Goal: Task Accomplishment & Management: Complete application form

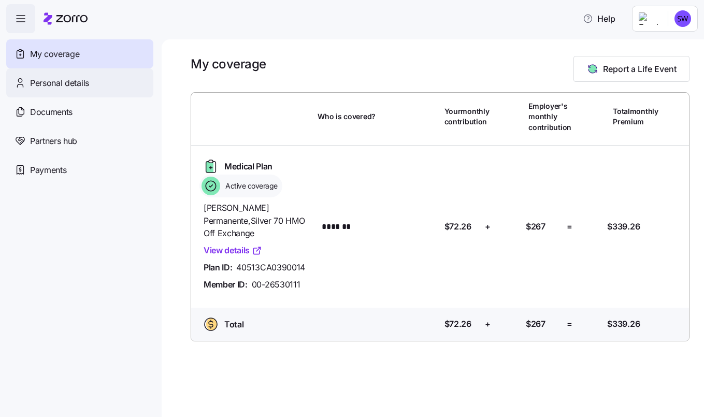
click at [98, 91] on div "Personal details" at bounding box center [79, 82] width 147 height 29
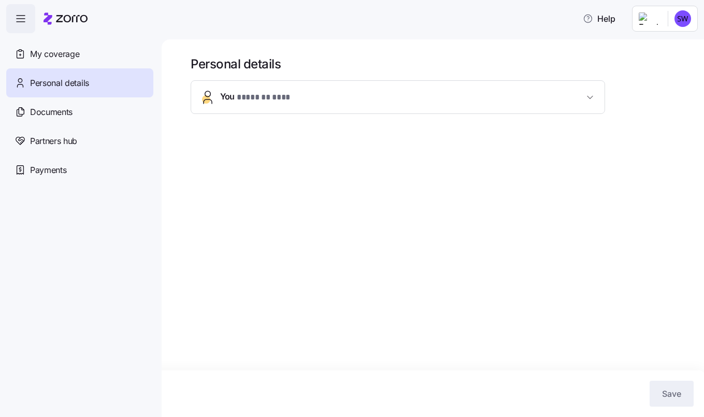
click at [270, 103] on span "* ******* *** *" at bounding box center [264, 97] width 55 height 13
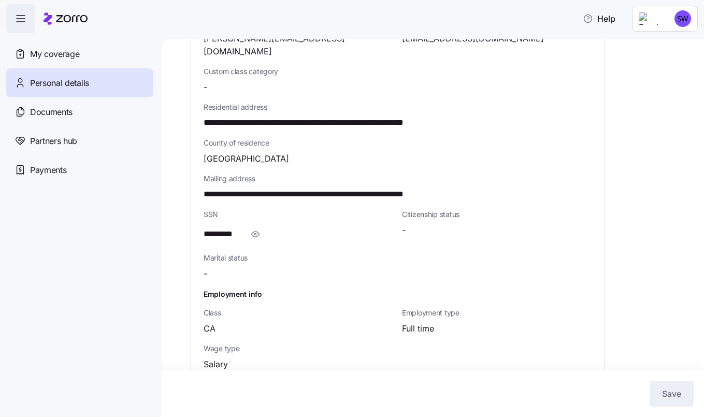
scroll to position [279, 0]
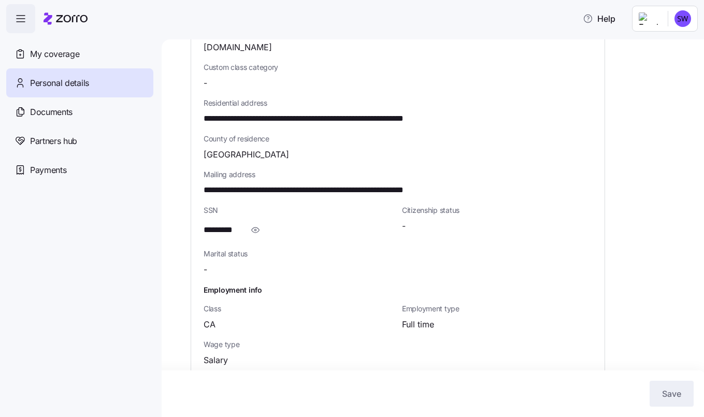
click at [480, 220] on div "-" at bounding box center [497, 226] width 190 height 13
click at [434, 184] on span "**********" at bounding box center [344, 190] width 280 height 13
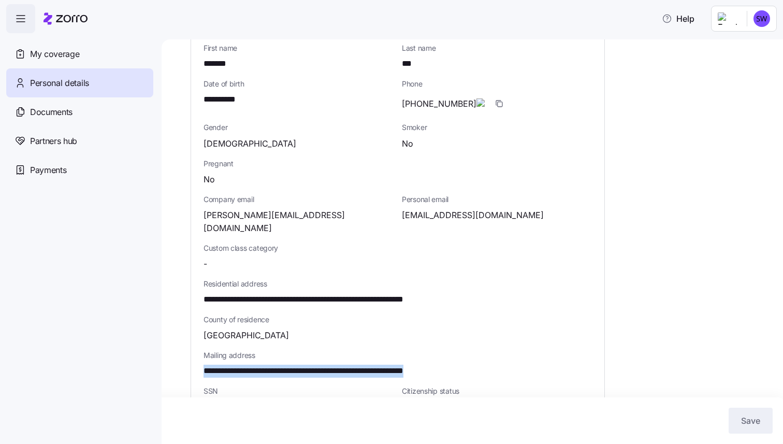
scroll to position [0, 0]
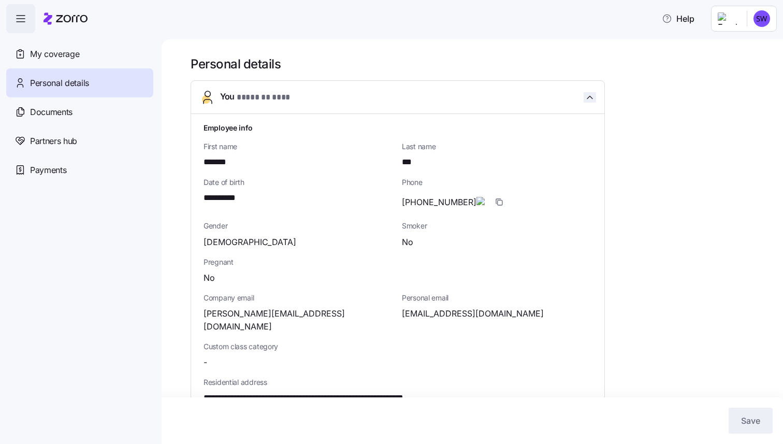
click at [588, 96] on icon "button" at bounding box center [590, 97] width 10 height 10
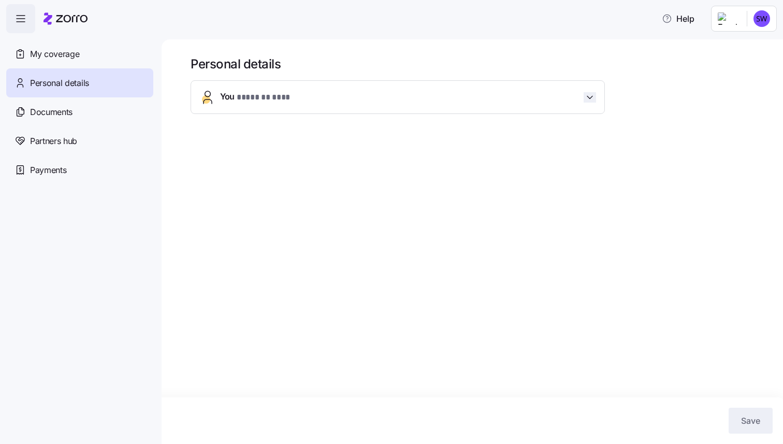
click at [588, 96] on icon "button" at bounding box center [590, 97] width 10 height 10
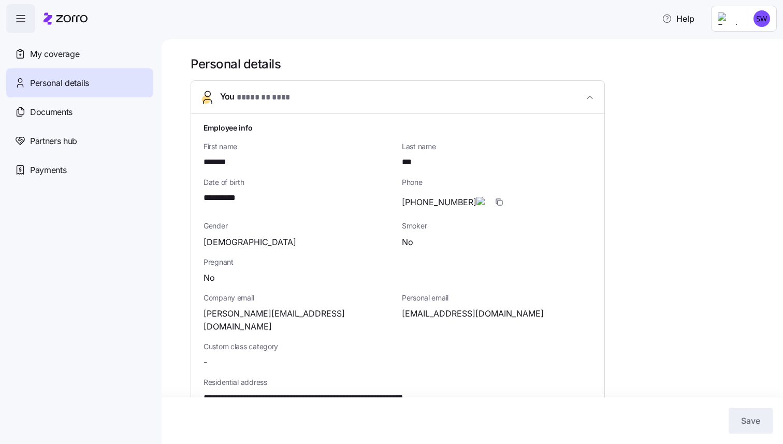
click at [703, 25] on html "**********" at bounding box center [391, 259] width 783 height 519
click at [703, 44] on div "My settings" at bounding box center [741, 46] width 54 height 11
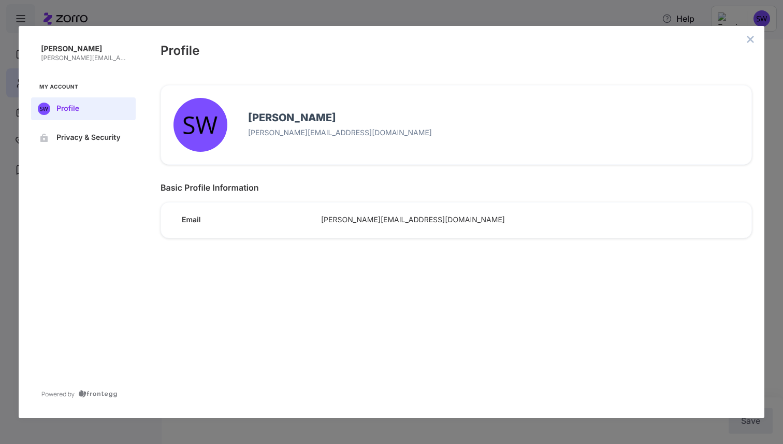
click at [362, 215] on span "suzanne.wei@mebefamily.com" at bounding box center [526, 219] width 410 height 9
click at [340, 229] on div "Email suzanne.wei@mebefamily.com" at bounding box center [452, 215] width 599 height 43
click at [176, 210] on div "Email" at bounding box center [242, 216] width 139 height 18
click at [703, 41] on button "close admin-box" at bounding box center [750, 39] width 14 height 14
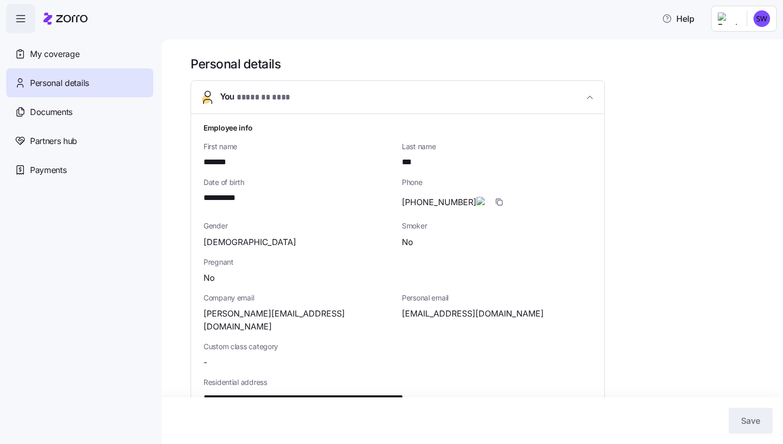
click at [274, 273] on div "No" at bounding box center [398, 277] width 388 height 13
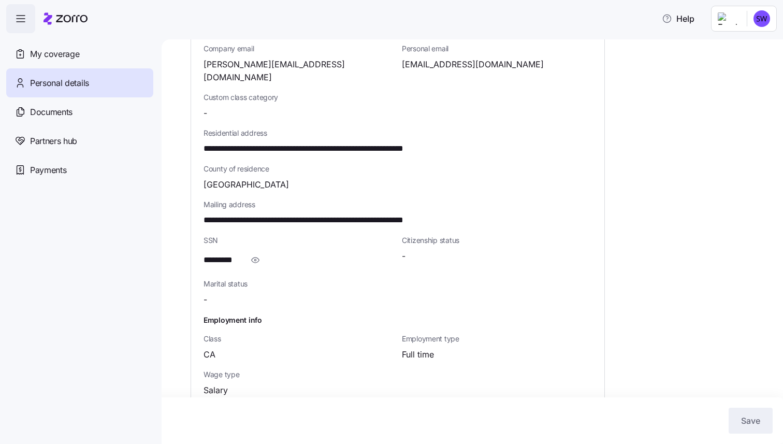
scroll to position [252, 0]
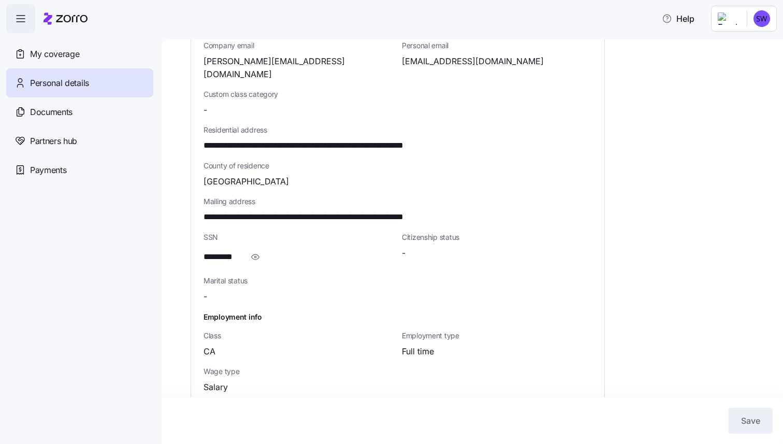
click at [402, 211] on span "**********" at bounding box center [344, 217] width 280 height 13
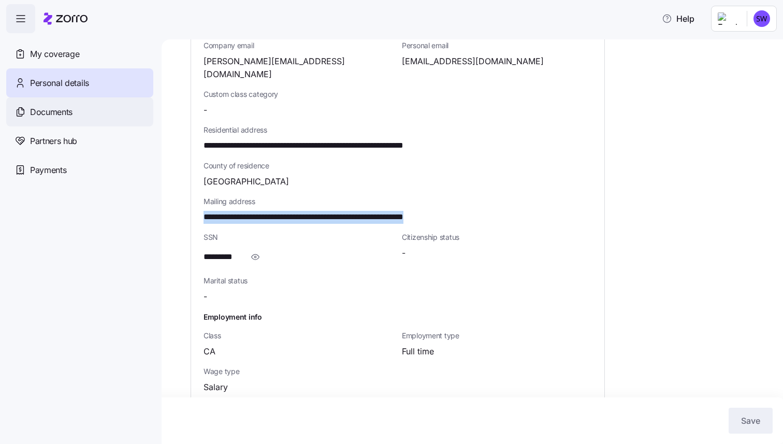
click at [63, 110] on span "Documents" at bounding box center [51, 112] width 42 height 13
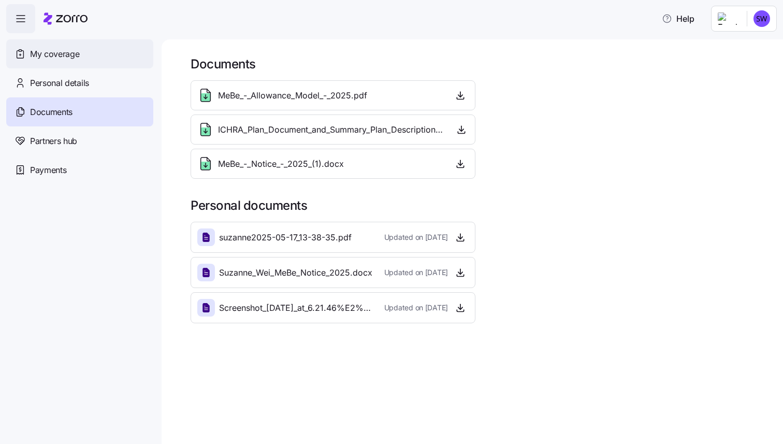
click at [51, 51] on span "My coverage" at bounding box center [54, 54] width 49 height 13
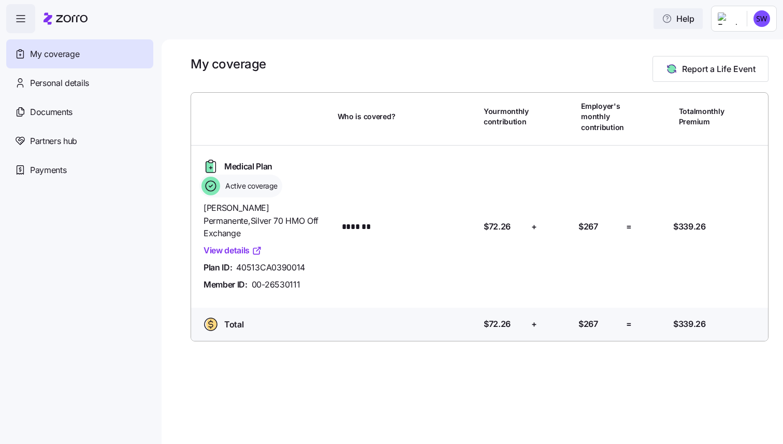
click at [684, 24] on span "Help" at bounding box center [678, 18] width 33 height 12
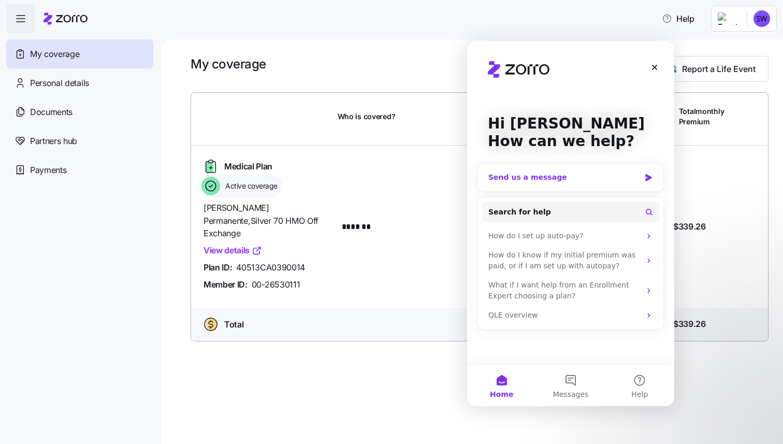
click at [559, 182] on div "Send us a message" at bounding box center [564, 177] width 152 height 11
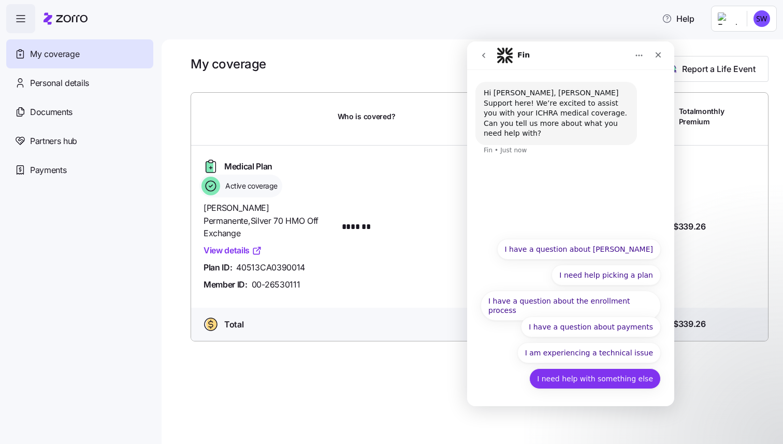
click at [569, 380] on button "I need help with something else" at bounding box center [595, 378] width 132 height 21
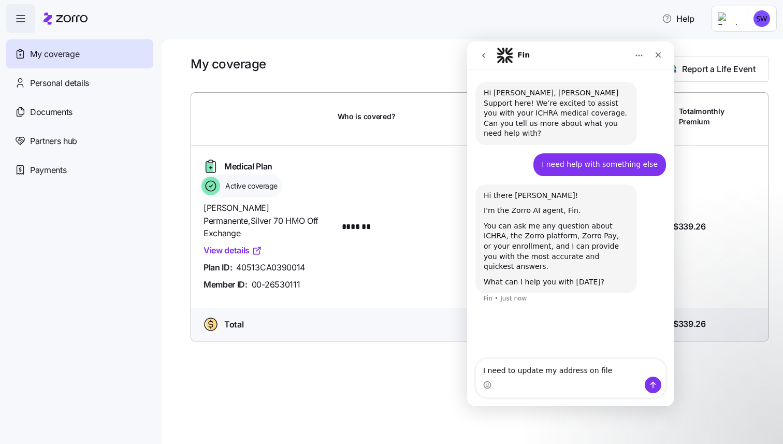
type textarea "I need to update my address on file"
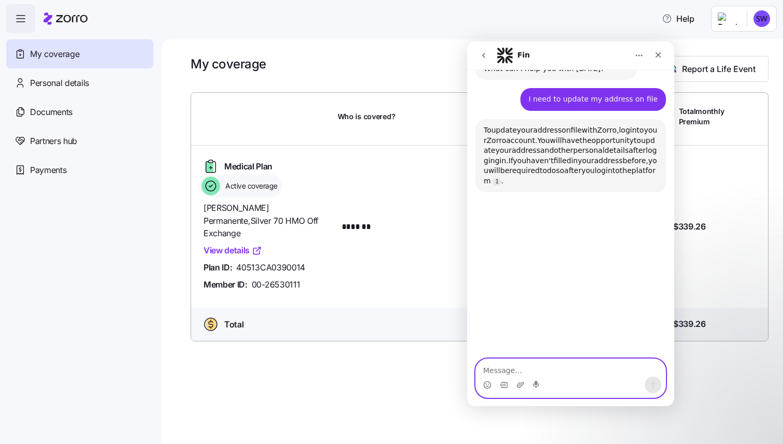
scroll to position [214, 0]
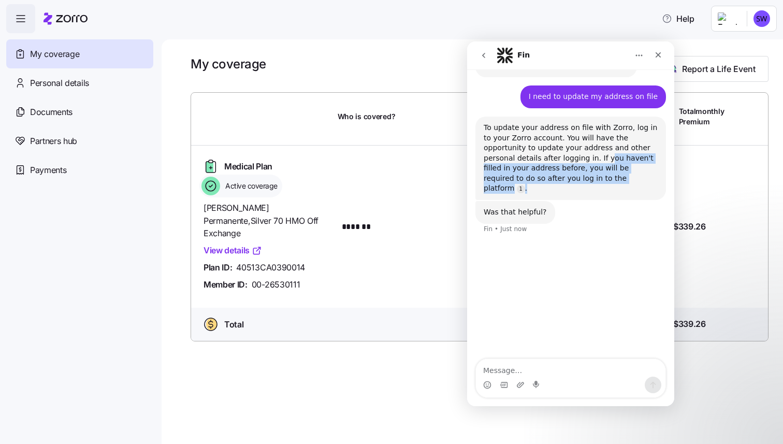
drag, startPoint x: 547, startPoint y: 140, endPoint x: 588, endPoint y: 157, distance: 44.3
click at [588, 157] on div "To update your address on file with Zorro, log in to your Zorro account. You wi…" at bounding box center [571, 158] width 174 height 71
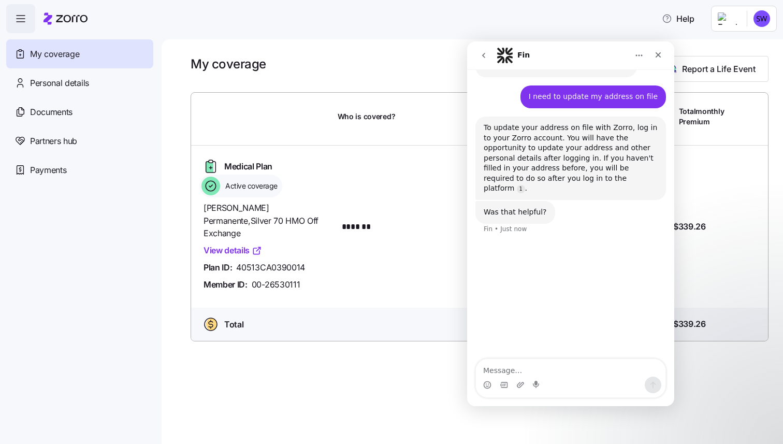
click at [581, 149] on div "To update your address on file with Zorro, log in to your Zorro account. You wi…" at bounding box center [571, 158] width 174 height 71
click at [655, 53] on icon "Close" at bounding box center [658, 55] width 8 height 8
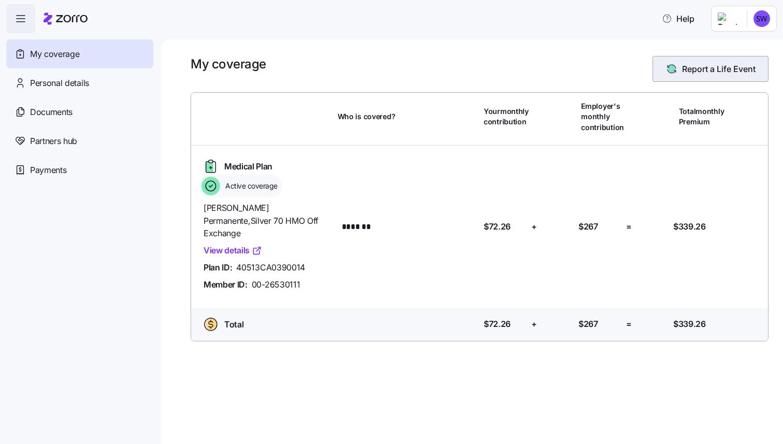
scroll to position [72, 0]
click at [703, 76] on button "Report a Life Event" at bounding box center [710, 69] width 116 height 26
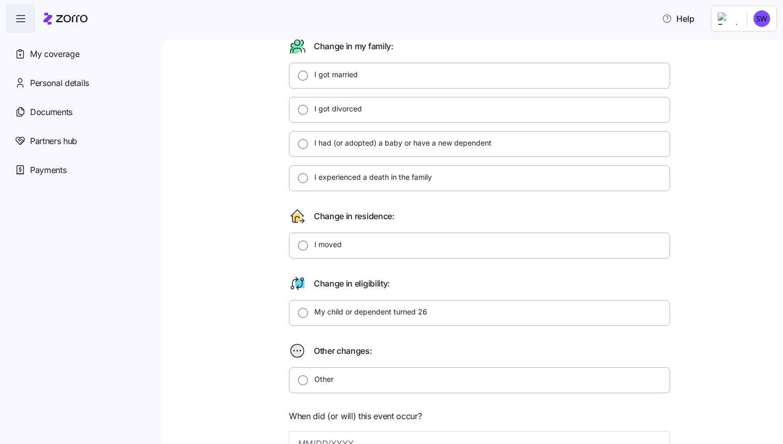
scroll to position [83, 0]
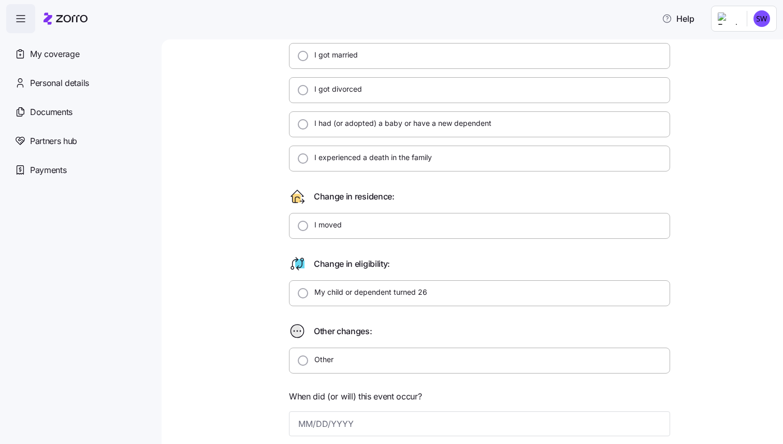
click at [332, 227] on label "I moved" at bounding box center [325, 225] width 34 height 10
click at [308, 227] on input "I moved" at bounding box center [303, 226] width 10 height 10
radio input "true"
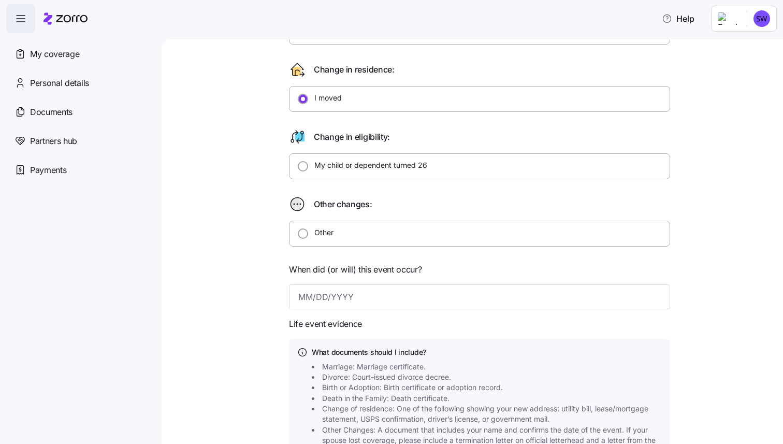
scroll to position [206, 0]
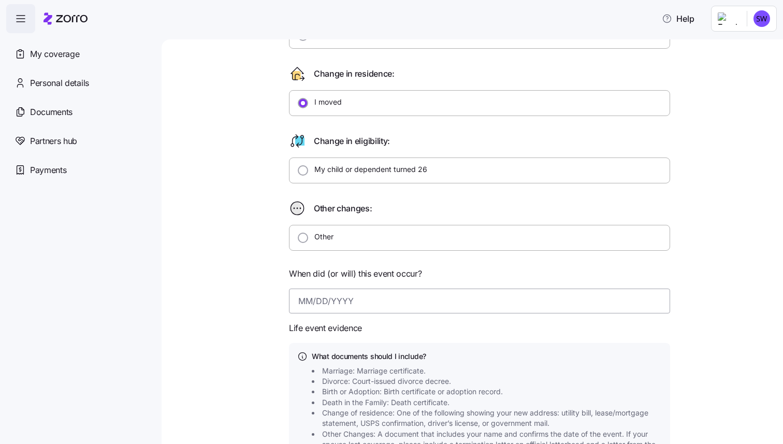
click at [343, 294] on input at bounding box center [479, 300] width 381 height 25
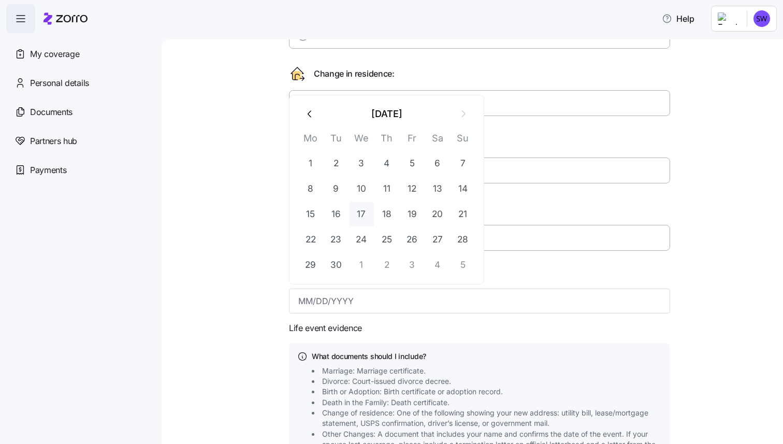
click at [362, 209] on button "17" at bounding box center [361, 213] width 25 height 25
type input "September 17, 2025"
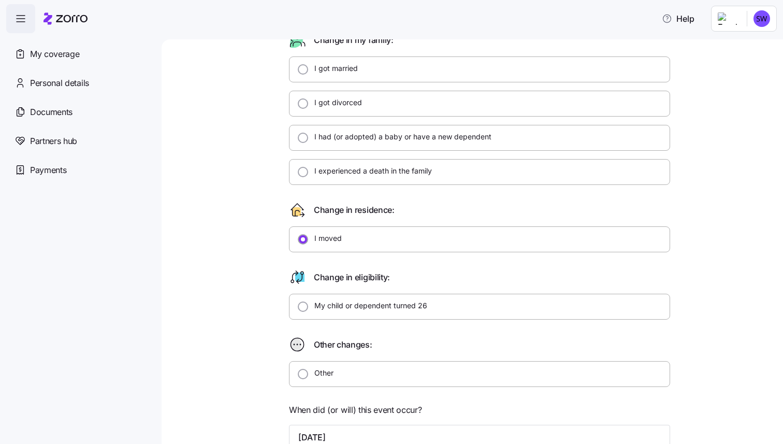
scroll to position [0, 0]
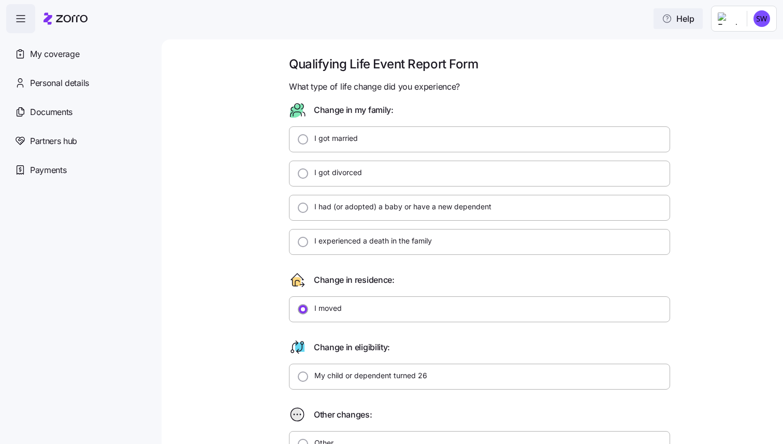
click at [681, 24] on span "Help" at bounding box center [678, 18] width 33 height 12
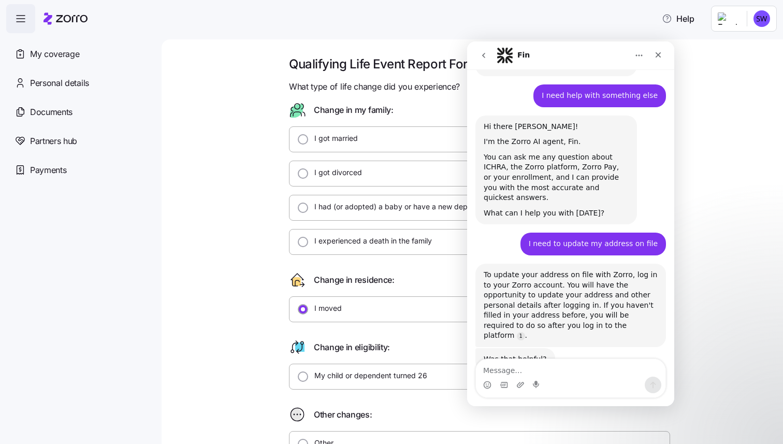
scroll to position [72, 0]
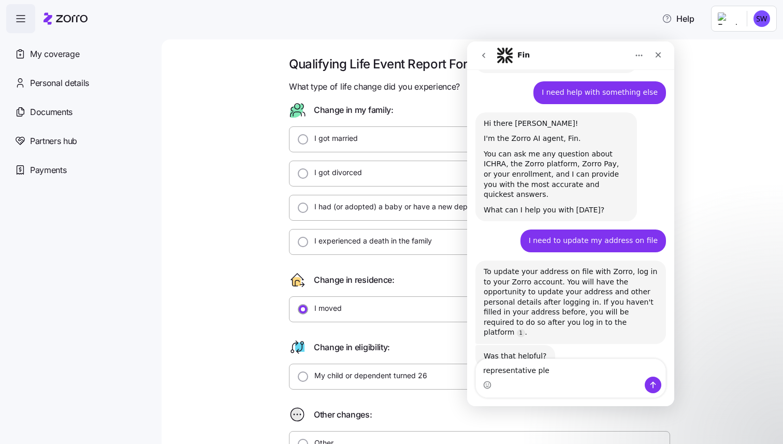
click at [599, 376] on div "Intercom messenger" at bounding box center [571, 384] width 190 height 17
click at [574, 365] on textarea "representative ple" at bounding box center [571, 368] width 190 height 18
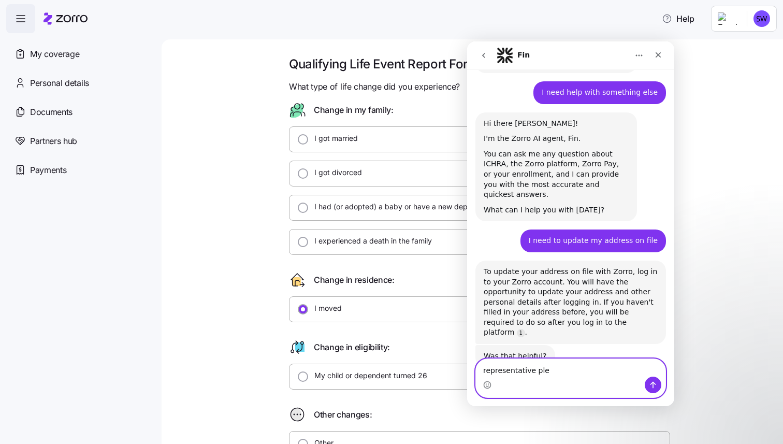
click at [574, 365] on textarea "representative ple" at bounding box center [571, 368] width 190 height 18
type textarea "connect me to a representative"
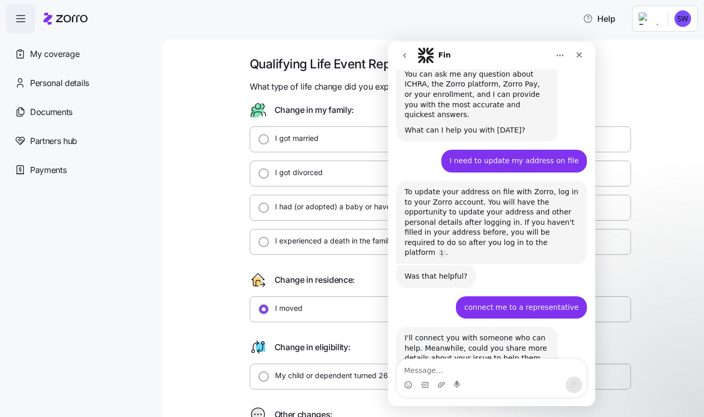
scroll to position [164, 0]
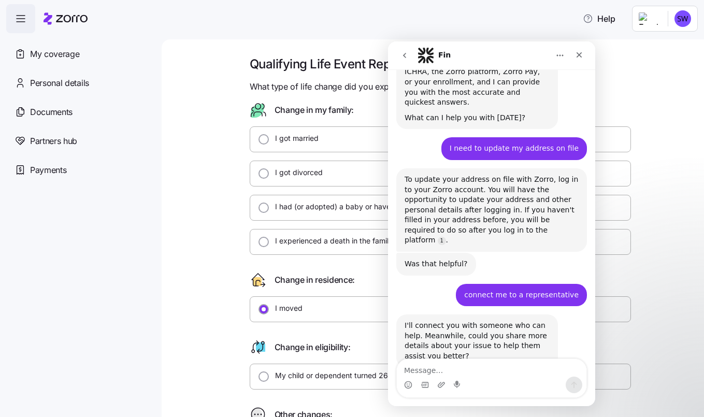
click at [527, 321] on div "I'll connect you with someone who can help. Meanwhile, could you share more det…" at bounding box center [476, 341] width 145 height 40
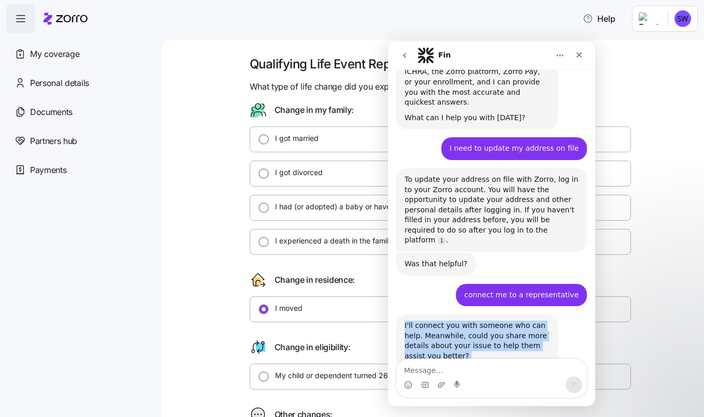
click at [527, 321] on div "I'll connect you with someone who can help. Meanwhile, could you share more det…" at bounding box center [476, 341] width 145 height 40
click at [521, 321] on div "I'll connect you with someone who can help. Meanwhile, could you share more det…" at bounding box center [476, 341] width 145 height 40
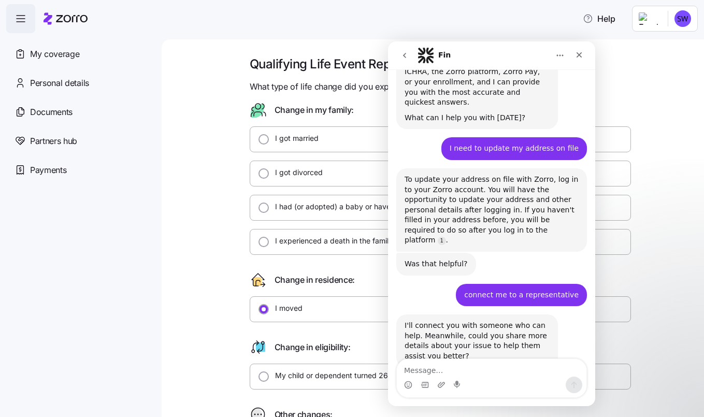
click at [515, 379] on div "Intercom messenger" at bounding box center [492, 384] width 190 height 17
click at [500, 369] on textarea "Message…" at bounding box center [492, 368] width 190 height 18
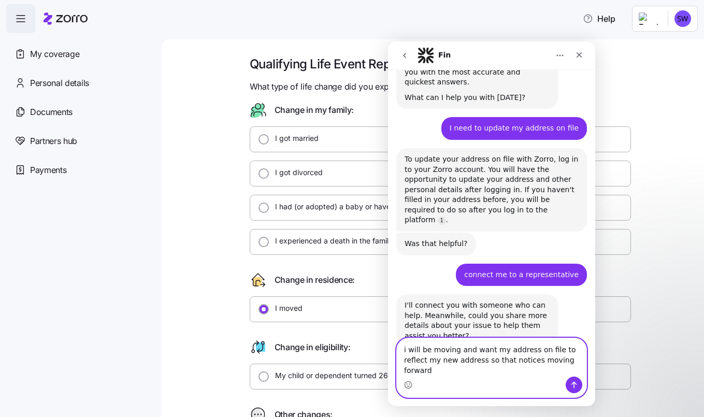
scroll to position [185, 0]
type textarea "i will be moving and want my address on file to reflect my new address so that …"
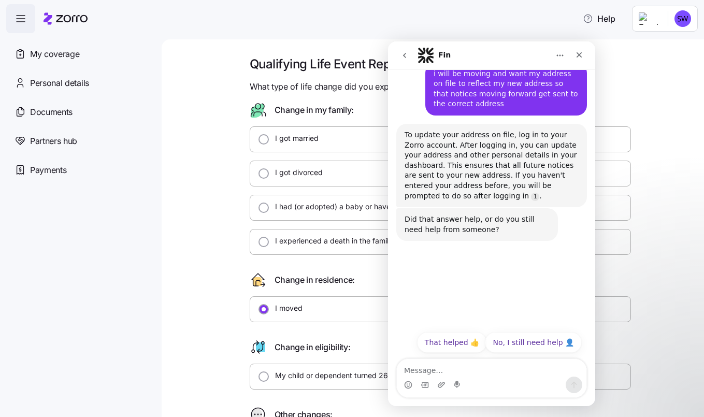
scroll to position [480, 0]
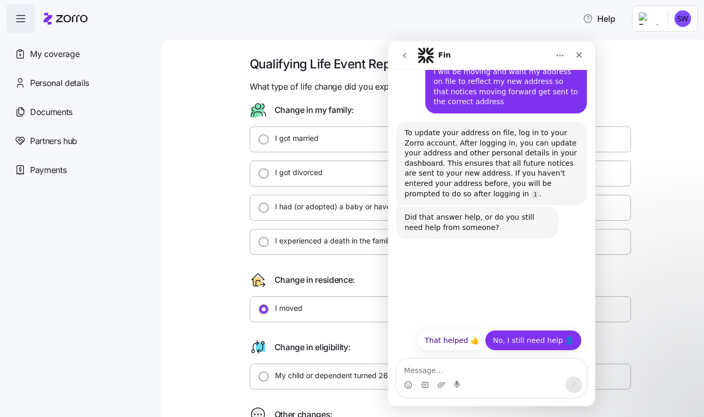
click at [530, 342] on button "No, I still need help 👤" at bounding box center [533, 340] width 97 height 21
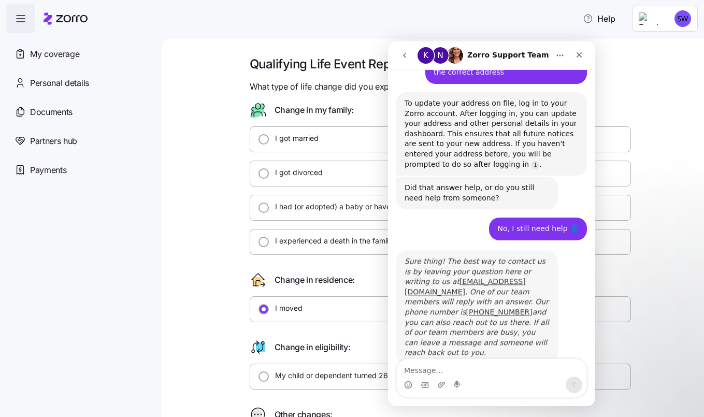
scroll to position [523, 0]
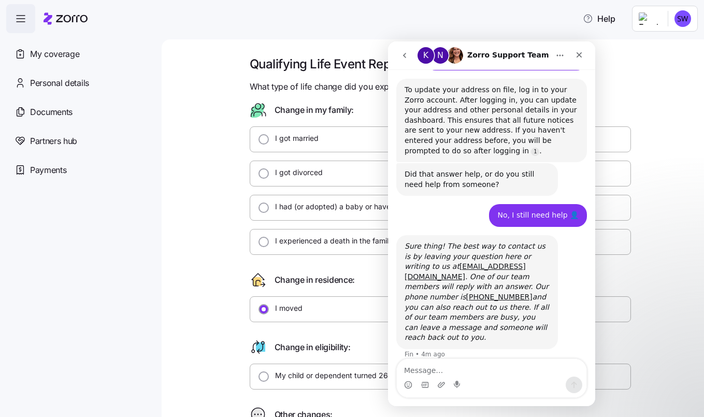
click at [521, 242] on icon "Sure thing! The best way to contact us is by leaving your question here or writ…" at bounding box center [476, 291] width 144 height 99
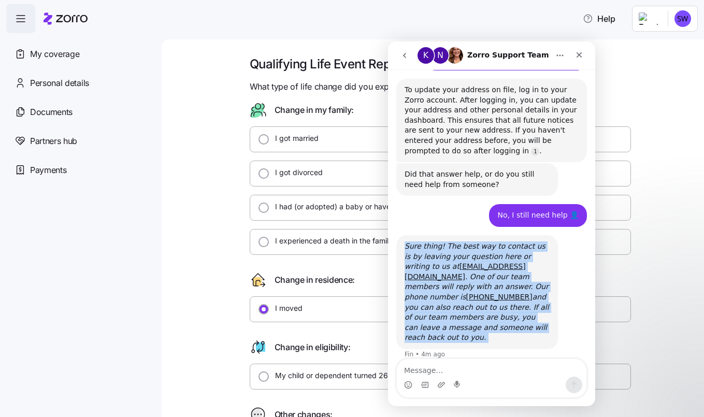
click at [521, 242] on icon "Sure thing! The best way to contact us is by leaving your question here or writ…" at bounding box center [476, 291] width 144 height 99
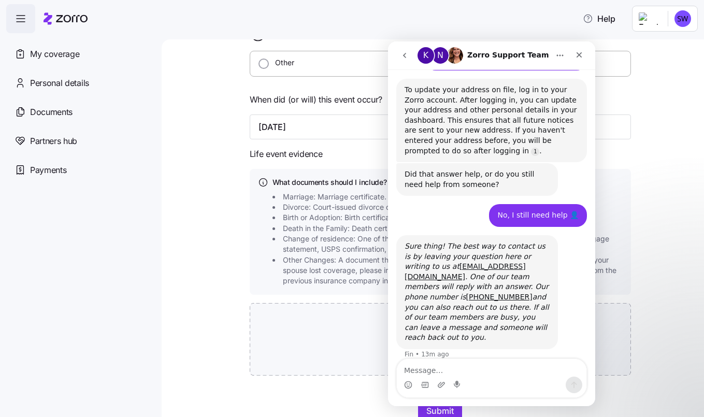
click at [329, 265] on span "Other Changes: A document that includes your name and confirms the date of the …" at bounding box center [454, 271] width 343 height 32
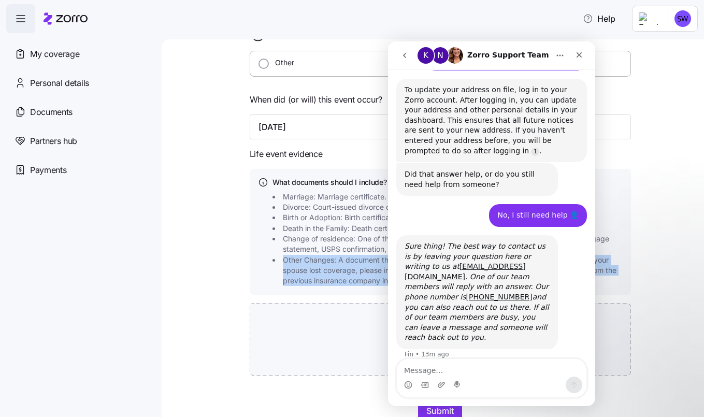
click at [329, 265] on span "Other Changes: A document that includes your name and confirms the date of the …" at bounding box center [454, 271] width 343 height 32
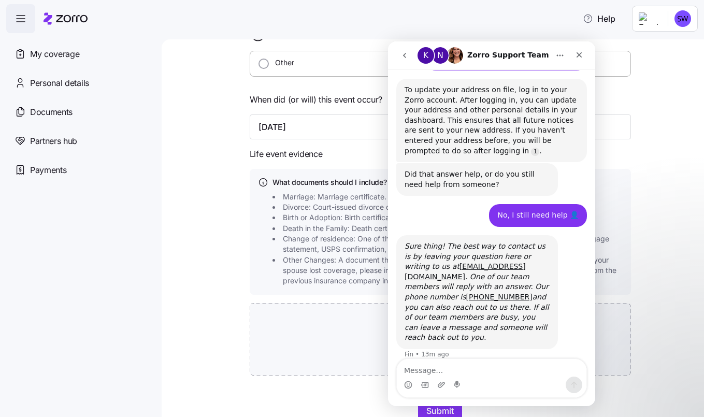
click at [324, 242] on span "Change of residence: One of the following showing your new address: utility bil…" at bounding box center [454, 244] width 343 height 21
click at [556, 55] on icon "Home" at bounding box center [560, 55] width 8 height 8
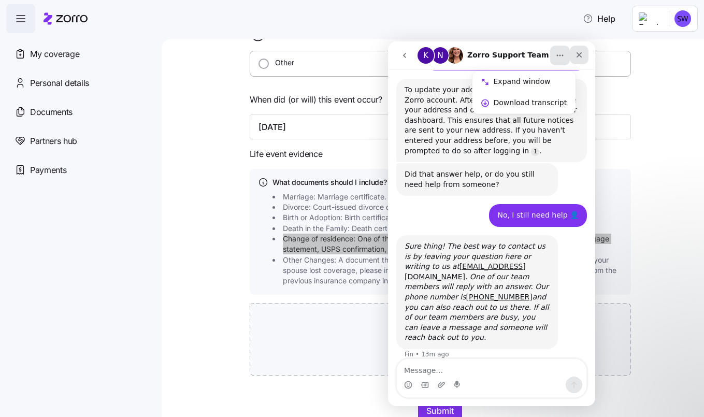
click at [576, 53] on icon "Close" at bounding box center [579, 55] width 8 height 8
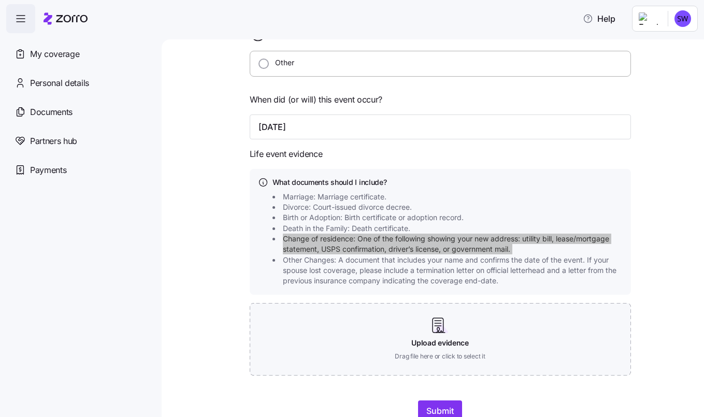
scroll to position [402, 0]
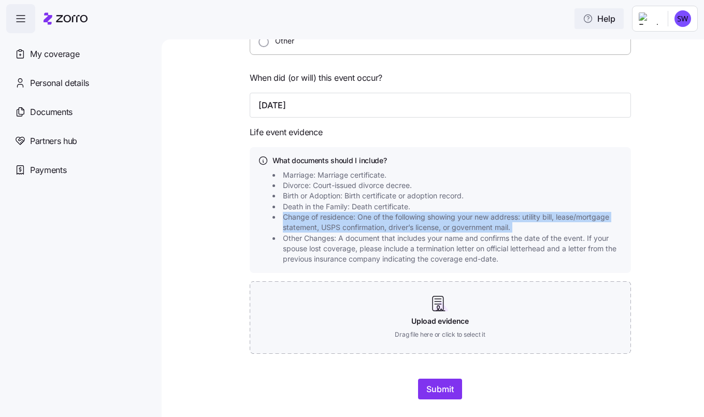
click at [597, 18] on span "Help" at bounding box center [599, 18] width 33 height 12
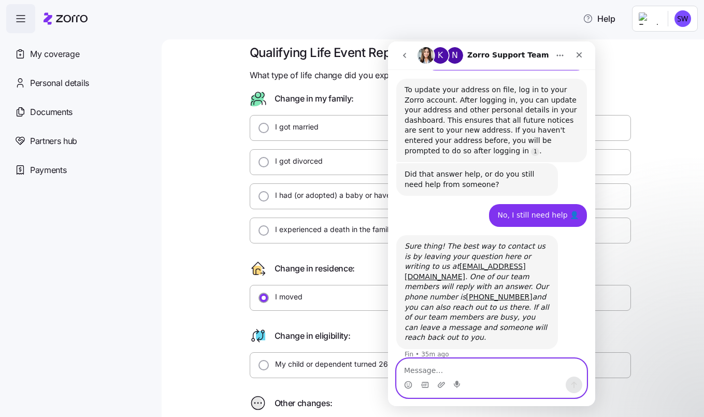
scroll to position [0, 0]
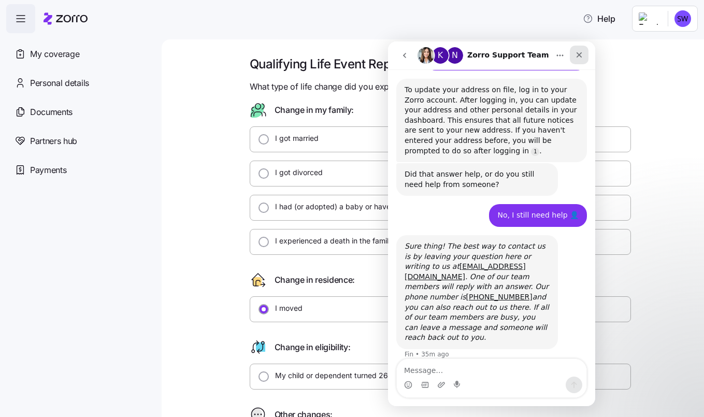
click at [575, 56] on icon "Close" at bounding box center [579, 55] width 8 height 8
click at [579, 56] on h1 "Qualifying Life Event Report Form" at bounding box center [440, 64] width 381 height 16
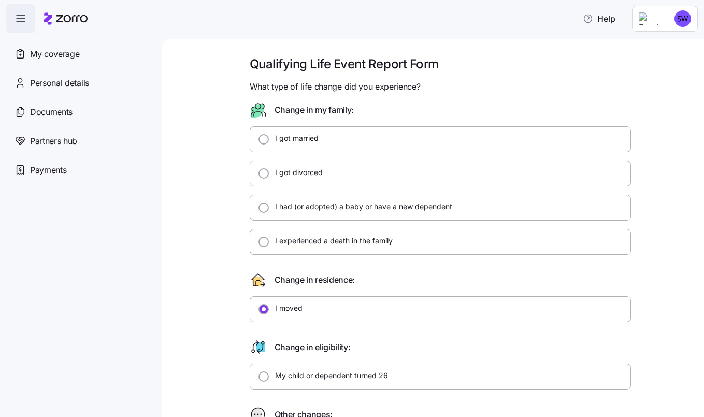
click at [411, 63] on h1 "Qualifying Life Event Report Form" at bounding box center [440, 64] width 381 height 16
click at [390, 64] on h1 "Qualifying Life Event Report Form" at bounding box center [440, 64] width 381 height 16
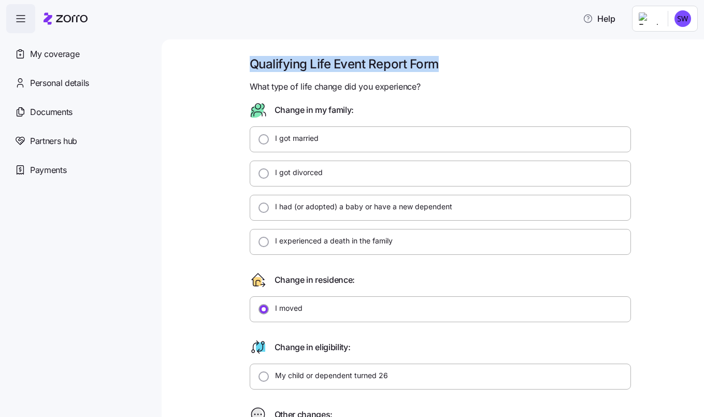
click at [390, 64] on h1 "Qualifying Life Event Report Form" at bounding box center [440, 64] width 381 height 16
click at [417, 86] on span "What type of life change did you experience?" at bounding box center [335, 86] width 171 height 13
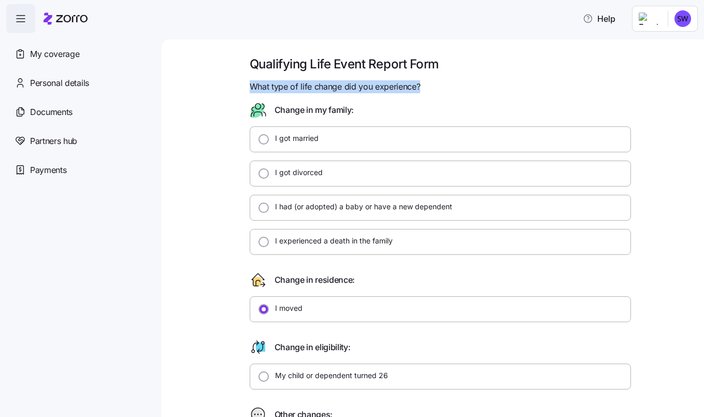
click at [417, 86] on span "What type of life change did you experience?" at bounding box center [335, 86] width 171 height 13
click at [380, 62] on h1 "Qualifying Life Event Report Form" at bounding box center [440, 64] width 381 height 16
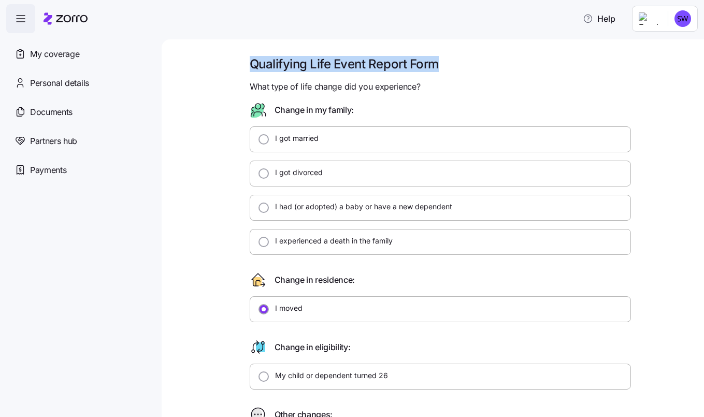
click at [380, 62] on h1 "Qualifying Life Event Report Form" at bounding box center [440, 64] width 381 height 16
click at [361, 66] on h1 "Qualifying Life Event Report Form" at bounding box center [440, 64] width 381 height 16
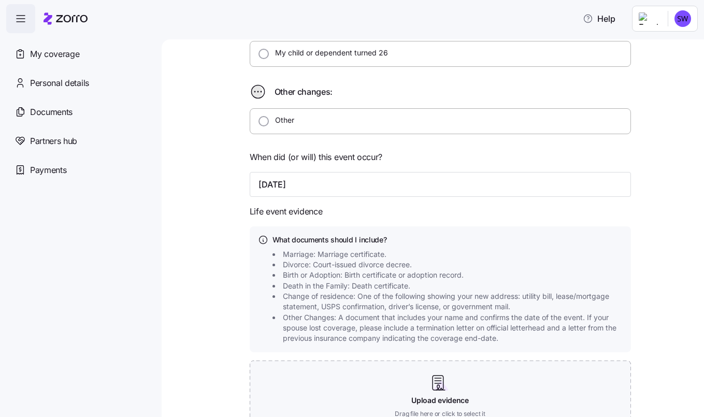
scroll to position [421, 0]
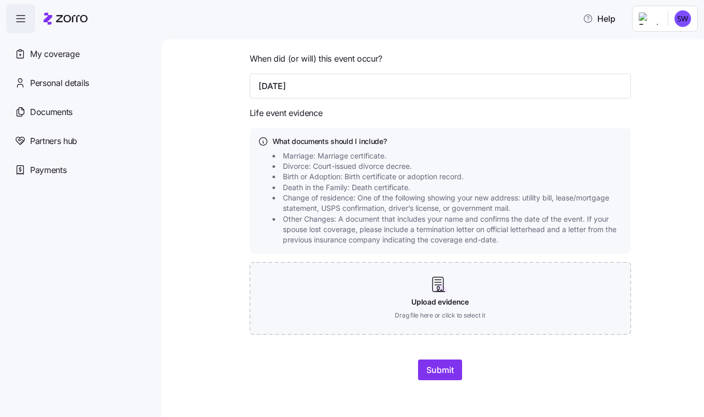
click at [326, 204] on span "Change of residence: One of the following showing your new address: utility bil…" at bounding box center [454, 203] width 343 height 21
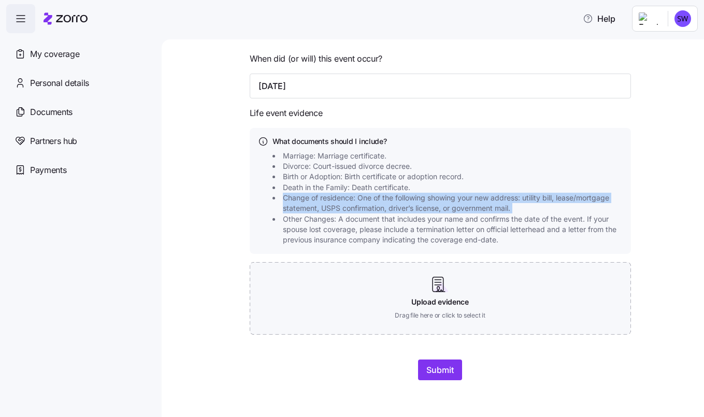
click at [326, 204] on span "Change of residence: One of the following showing your new address: utility bil…" at bounding box center [454, 203] width 343 height 21
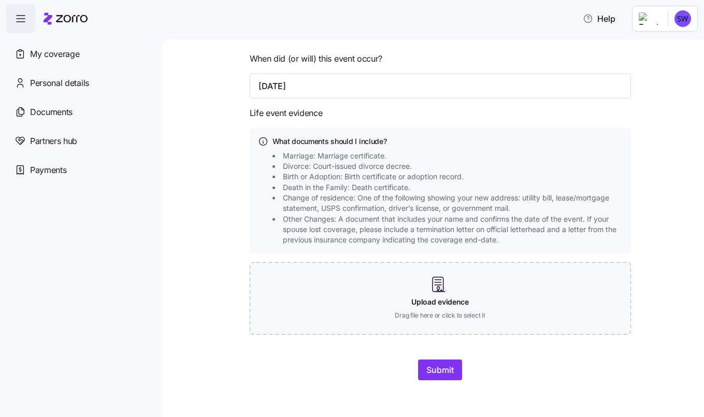
click at [326, 201] on span "Change of residence: One of the following showing your new address: utility bil…" at bounding box center [454, 203] width 343 height 21
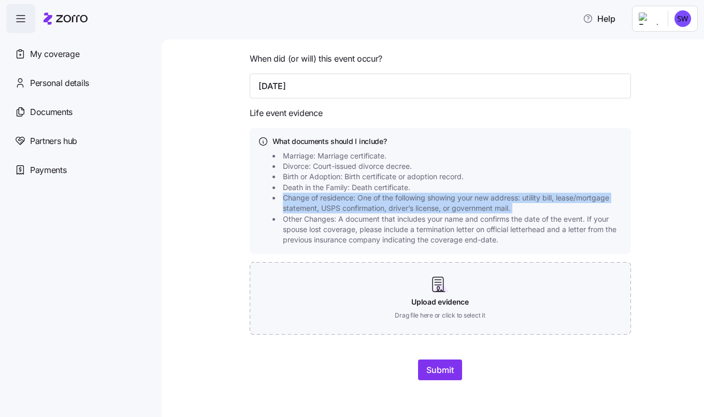
click at [326, 201] on span "Change of residence: One of the following showing your new address: utility bil…" at bounding box center [454, 203] width 343 height 21
click at [349, 204] on span "Change of residence: One of the following showing your new address: utility bil…" at bounding box center [454, 203] width 343 height 21
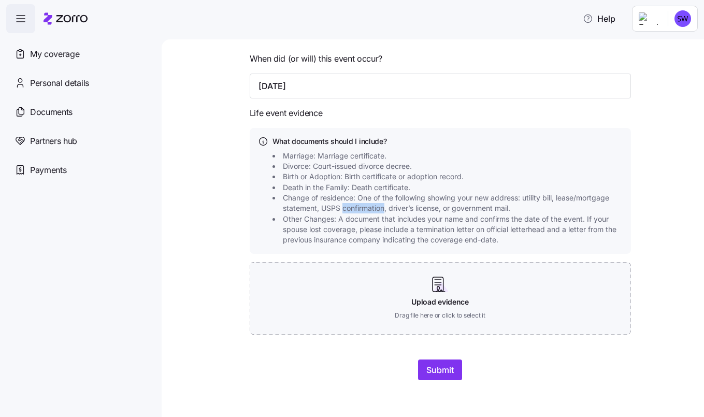
click at [349, 204] on span "Change of residence: One of the following showing your new address: utility bil…" at bounding box center [454, 203] width 343 height 21
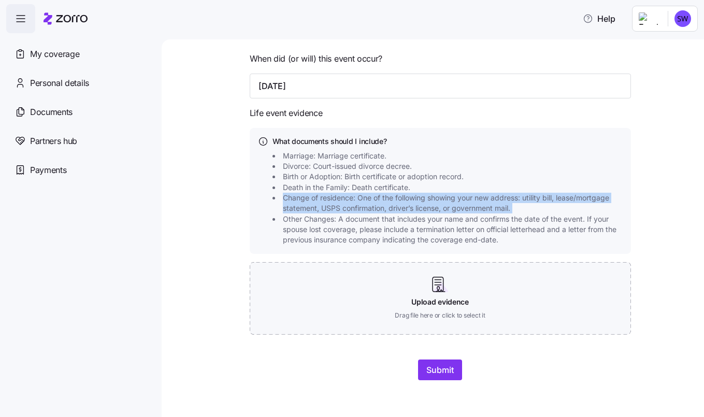
click at [349, 204] on span "Change of residence: One of the following showing your new address: utility bil…" at bounding box center [454, 203] width 343 height 21
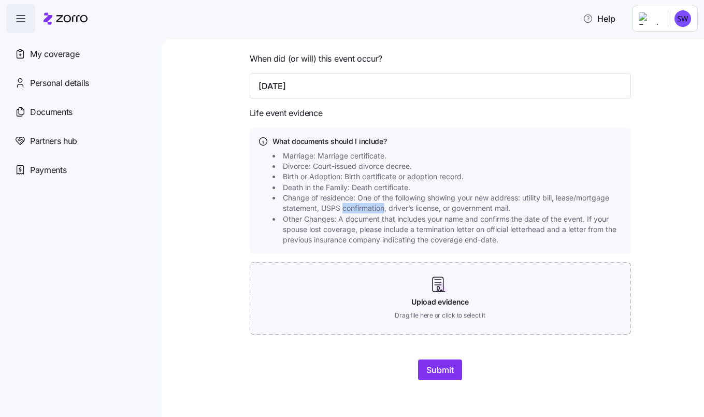
click at [349, 204] on span "Change of residence: One of the following showing your new address: utility bil…" at bounding box center [454, 203] width 343 height 21
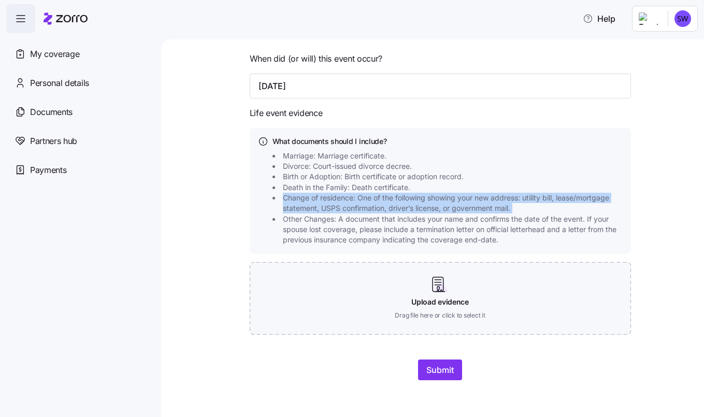
click at [349, 204] on span "Change of residence: One of the following showing your new address: utility bil…" at bounding box center [454, 203] width 343 height 21
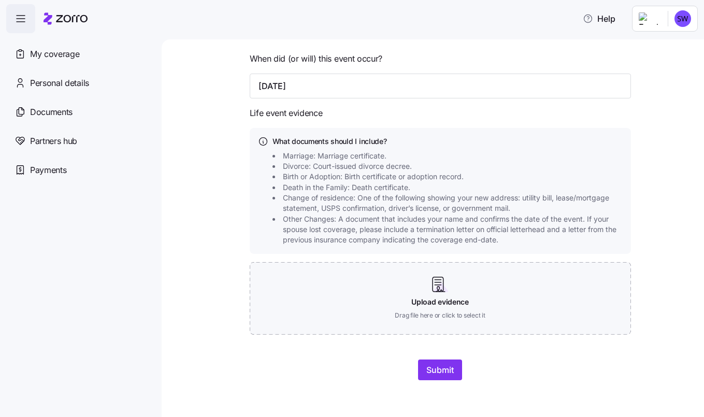
click at [332, 193] on span "Change of residence: One of the following showing your new address: utility bil…" at bounding box center [454, 203] width 343 height 21
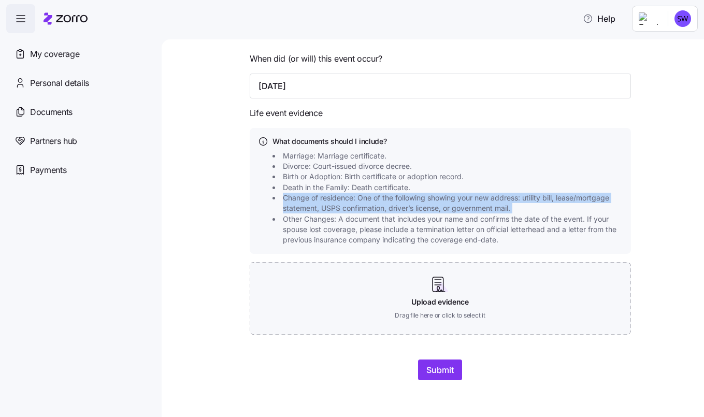
click at [332, 193] on span "Change of residence: One of the following showing your new address: utility bil…" at bounding box center [454, 203] width 343 height 21
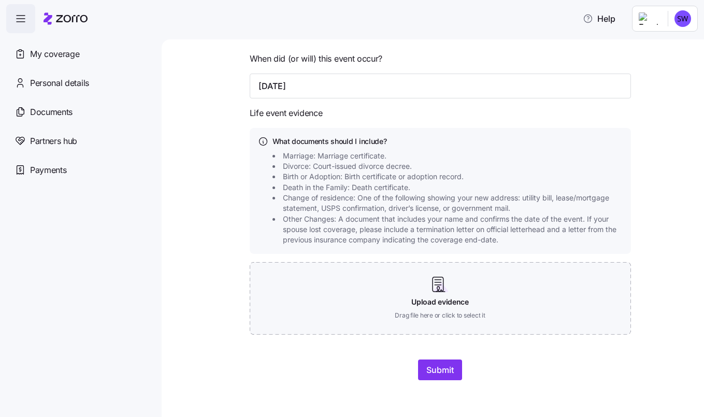
click at [331, 178] on span "Birth or Adoption: Birth certificate or adoption record." at bounding box center [373, 176] width 181 height 10
click at [333, 190] on span "Death in the Family: Death certificate." at bounding box center [346, 187] width 127 height 10
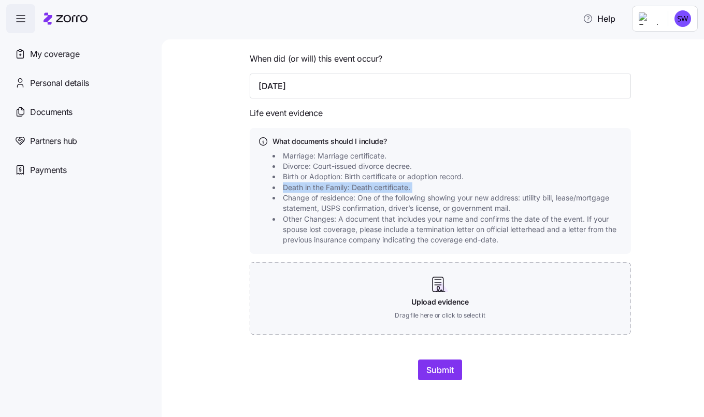
click at [333, 190] on span "Death in the Family: Death certificate." at bounding box center [346, 187] width 127 height 10
click at [340, 204] on span "Change of residence: One of the following showing your new address: utility bil…" at bounding box center [454, 203] width 343 height 21
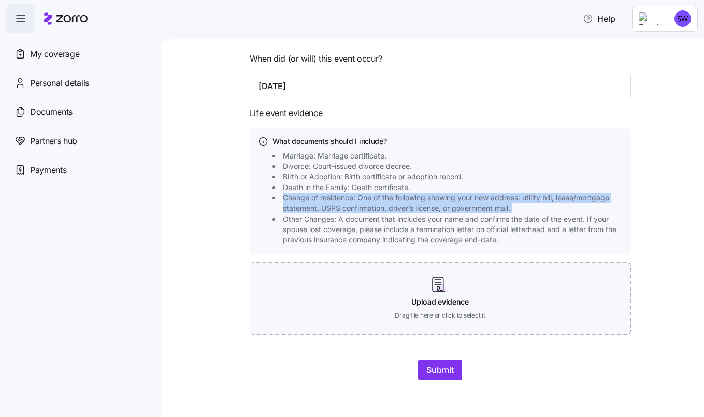
click at [340, 204] on span "Change of residence: One of the following showing your new address: utility bil…" at bounding box center [454, 203] width 343 height 21
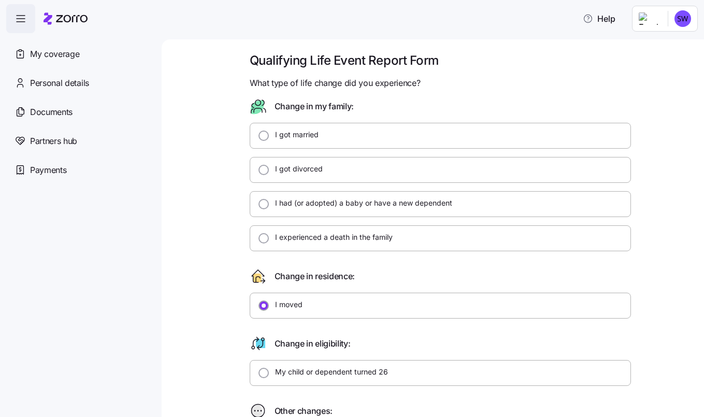
scroll to position [0, 0]
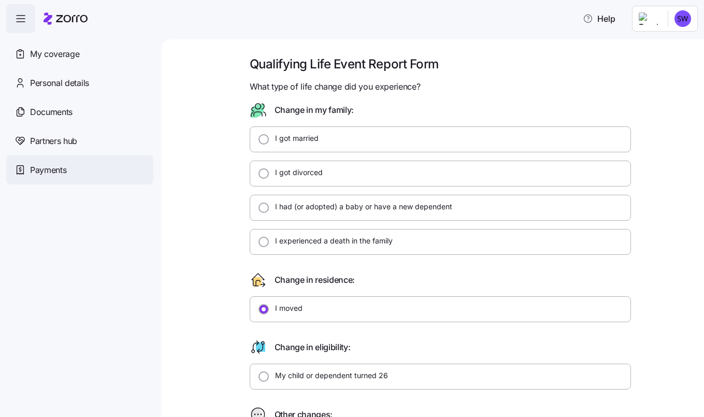
click at [88, 172] on div "Payments" at bounding box center [79, 169] width 147 height 29
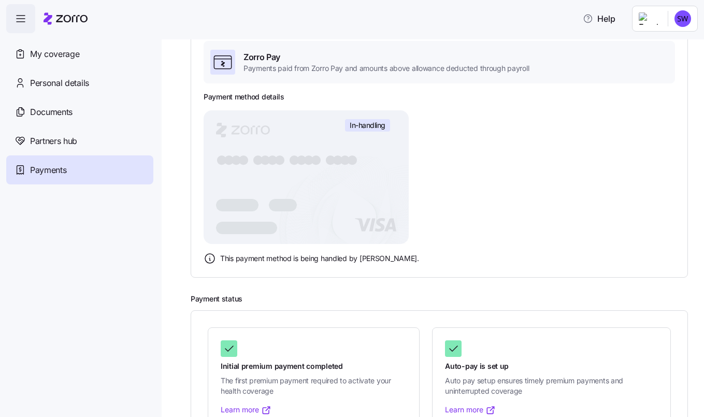
scroll to position [120, 0]
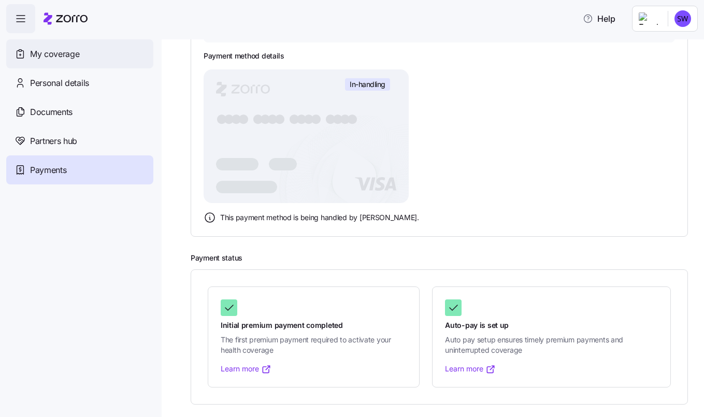
click at [43, 48] on span "My coverage" at bounding box center [54, 54] width 49 height 13
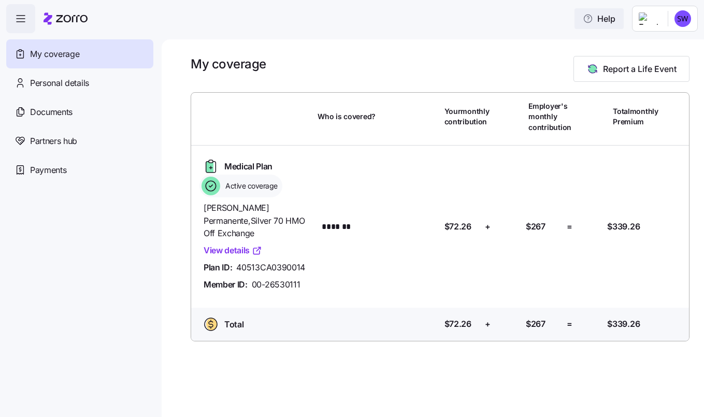
click at [600, 24] on span "Help" at bounding box center [599, 18] width 33 height 12
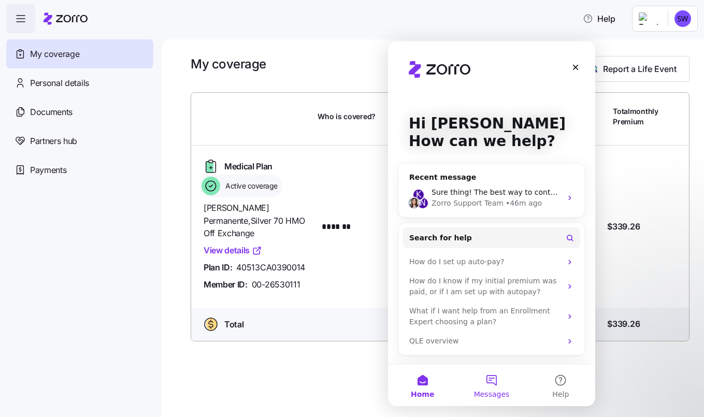
click at [492, 384] on button "Messages" at bounding box center [491, 385] width 69 height 41
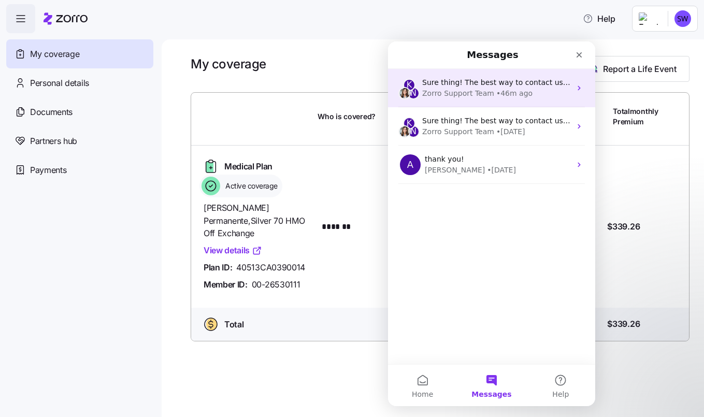
click at [512, 91] on div "• 46m ago" at bounding box center [514, 93] width 36 height 11
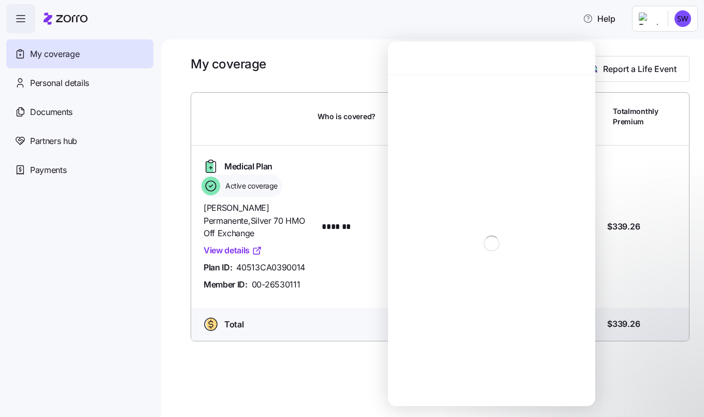
scroll to position [523, 0]
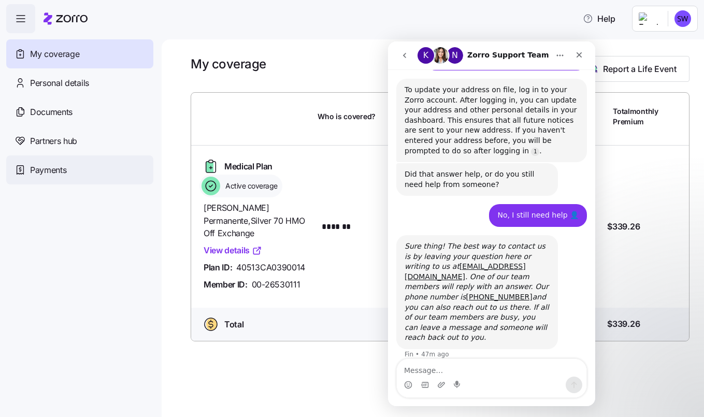
click at [52, 171] on span "Payments" at bounding box center [48, 170] width 36 height 13
